Goal: Information Seeking & Learning: Learn about a topic

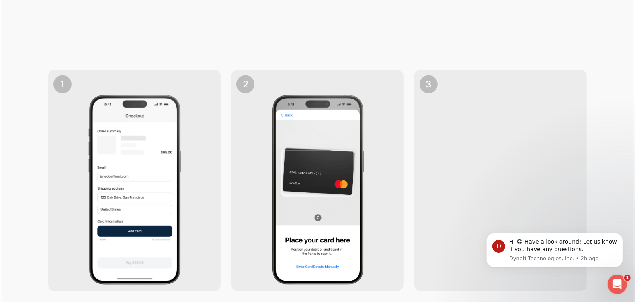
scroll to position [924, 0]
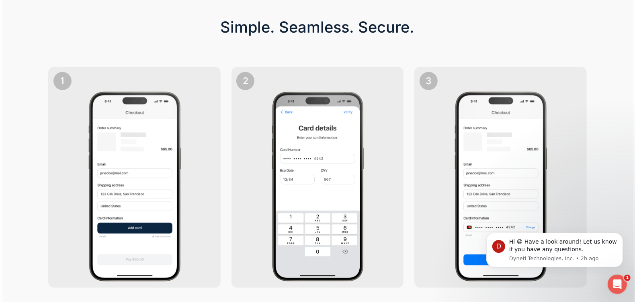
click at [295, 176] on img at bounding box center [318, 186] width 122 height 193
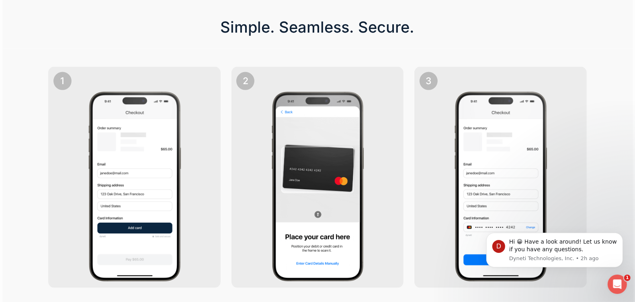
click at [448, 155] on img at bounding box center [501, 186] width 122 height 193
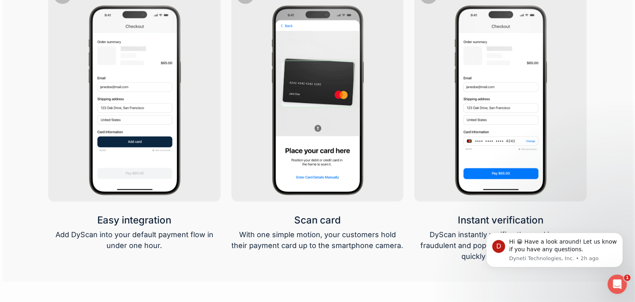
scroll to position [1166, 0]
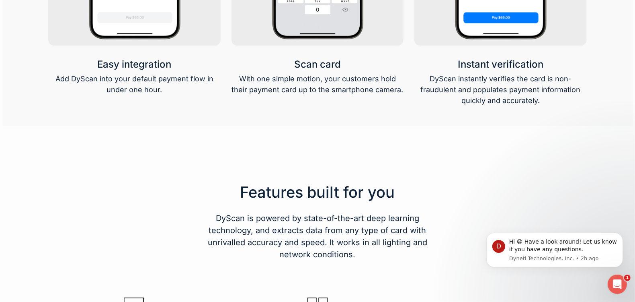
click at [405, 165] on div at bounding box center [317, 199] width 538 height 121
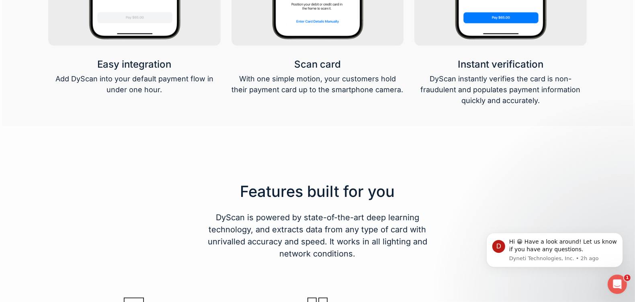
click at [353, 88] on p "With one simple motion, your customers hold their payment card up to the smartp…" at bounding box center [318, 84] width 172 height 22
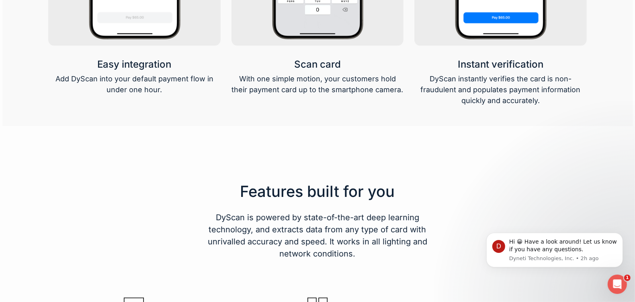
drag, startPoint x: 504, startPoint y: 87, endPoint x: 467, endPoint y: 90, distance: 37.1
click at [467, 90] on p "DyScan instantly verifies the card is non-fraudulent and populates payment info…" at bounding box center [501, 89] width 172 height 33
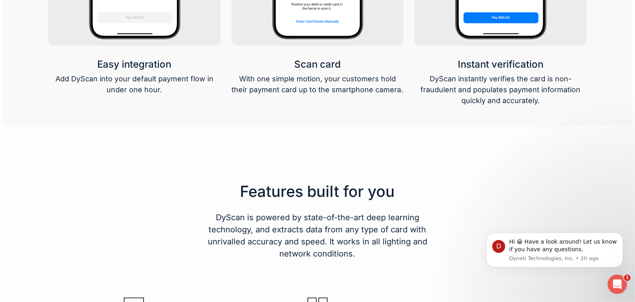
drag, startPoint x: 467, startPoint y: 90, endPoint x: 221, endPoint y: 98, distance: 246.2
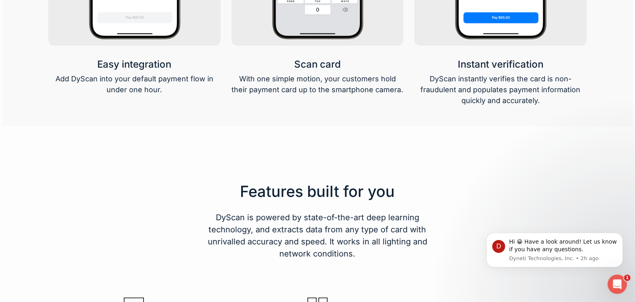
click at [220, 95] on p "Add DyScan into your default payment flow in under one hour." at bounding box center [134, 84] width 172 height 22
drag, startPoint x: 314, startPoint y: 197, endPoint x: 280, endPoint y: 197, distance: 33.8
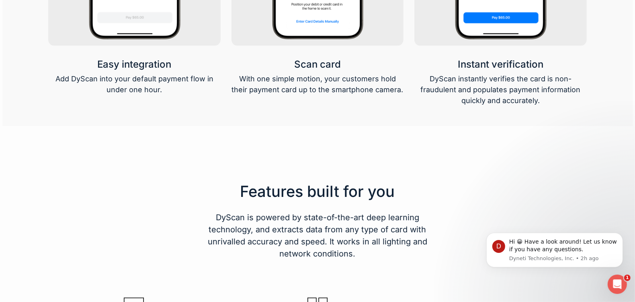
click at [312, 197] on h3 "Features built for you" at bounding box center [318, 191] width 244 height 18
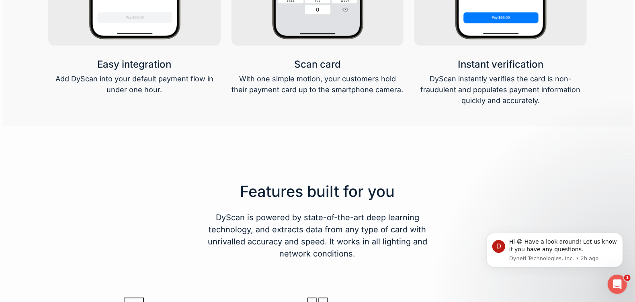
drag, startPoint x: 162, startPoint y: 197, endPoint x: 161, endPoint y: 158, distance: 38.6
click at [162, 197] on div at bounding box center [112, 221] width 138 height 78
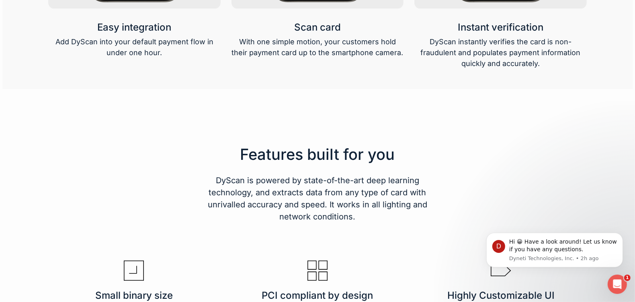
scroll to position [1363, 0]
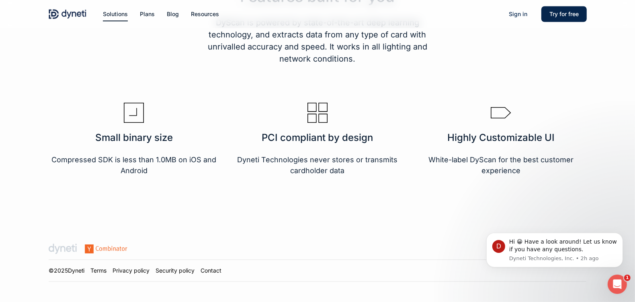
click at [163, 126] on div "Small binary size Compressed SDK is less than 1.0MB on iOS and Android" at bounding box center [133, 139] width 171 height 73
drag, startPoint x: 298, startPoint y: 131, endPoint x: 309, endPoint y: 131, distance: 11.7
click at [298, 131] on div "PCI compliant by design Dyneti Technologies never stores or transmits cardholde…" at bounding box center [317, 139] width 171 height 73
click at [429, 143] on h3 "Highly Customizable UI" at bounding box center [500, 137] width 171 height 10
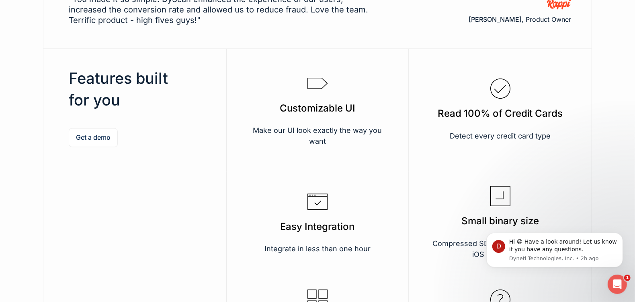
scroll to position [1447, 0]
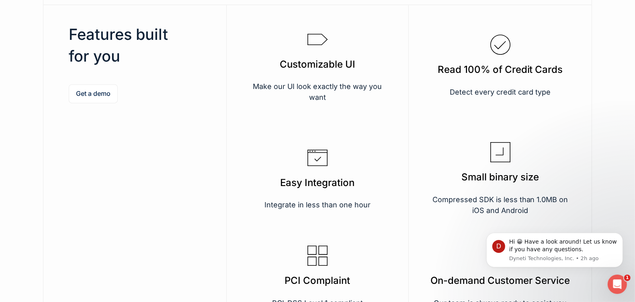
click at [329, 160] on div "Easy Integration Integrate in less than one hour" at bounding box center [317, 179] width 141 height 62
click at [312, 192] on div "Easy Integration Integrate in less than one hour" at bounding box center [317, 179] width 141 height 62
click at [315, 261] on icon at bounding box center [318, 255] width 20 height 20
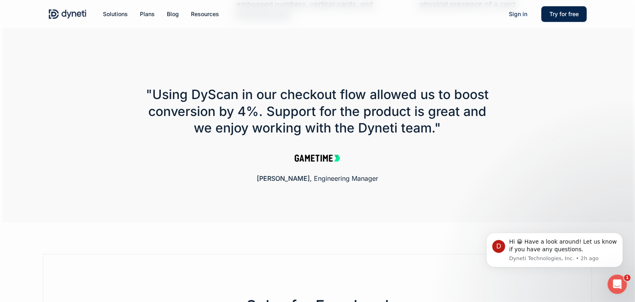
scroll to position [714, 0]
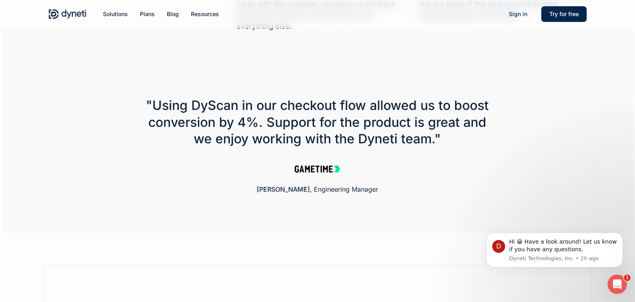
drag, startPoint x: 308, startPoint y: 170, endPoint x: 310, endPoint y: 180, distance: 10.2
click at [308, 170] on img at bounding box center [317, 168] width 72 height 23
click at [311, 188] on h6 "Matt Banach , Engineering Manager" at bounding box center [317, 189] width 355 height 8
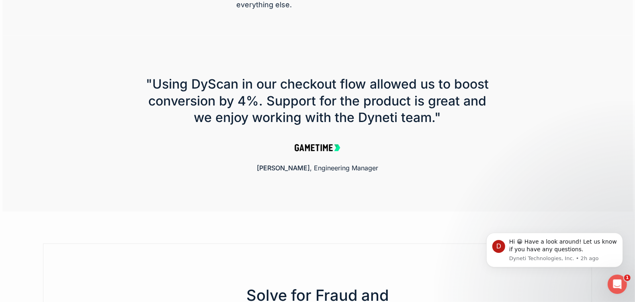
scroll to position [884, 0]
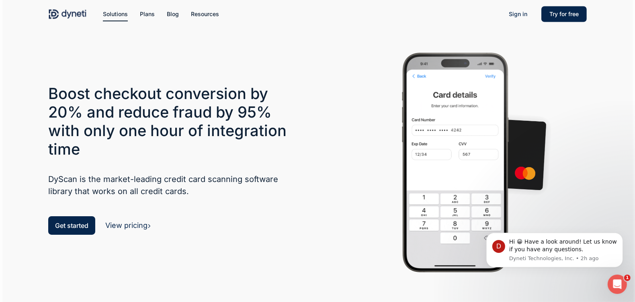
click at [339, 119] on div at bounding box center [455, 162] width 264 height 223
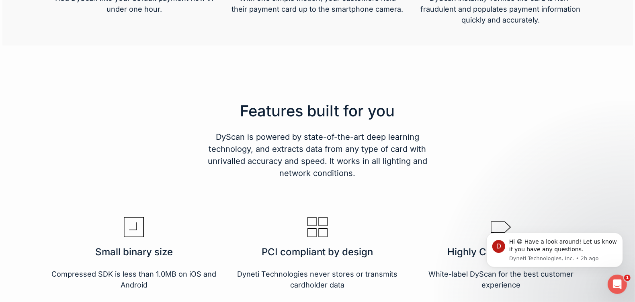
scroll to position [1363, 0]
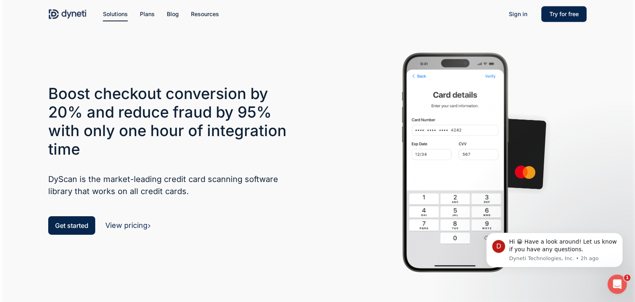
scroll to position [40, 0]
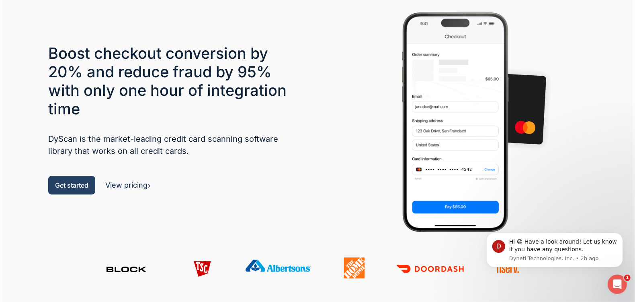
click at [87, 187] on span "Get started" at bounding box center [71, 185] width 33 height 8
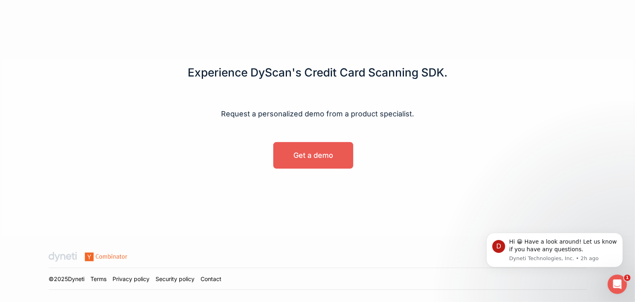
scroll to position [548, 0]
